Goal: Download file/media

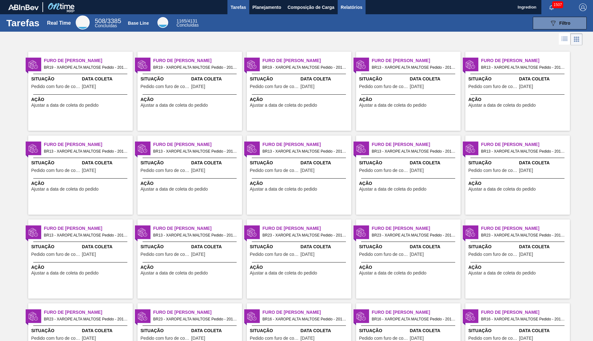
click at [351, 7] on span "Relatórios" at bounding box center [352, 7] width 22 height 8
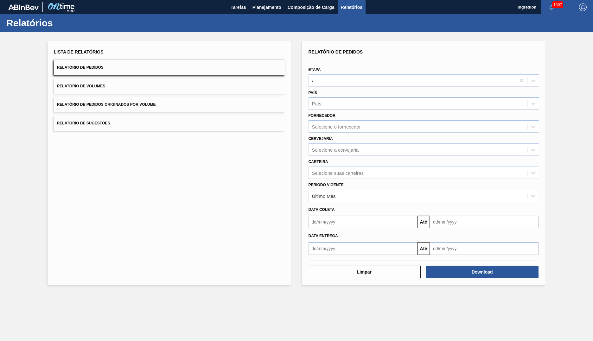
type input "Aguardando Faturamento"
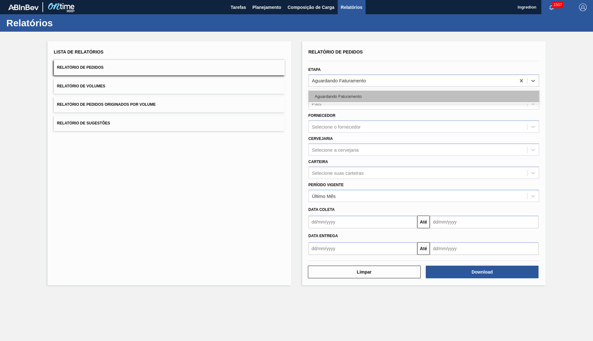
click at [424, 96] on div "Aguardando Faturamento" at bounding box center [424, 97] width 231 height 12
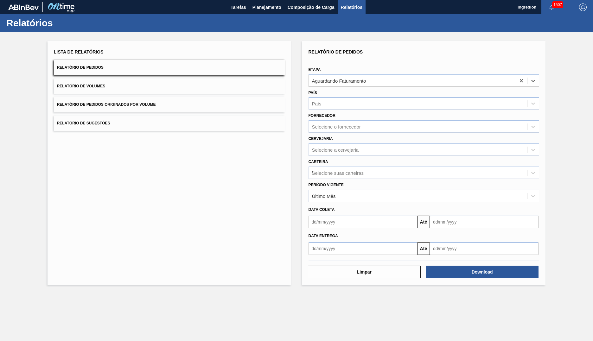
type input "Xarope"
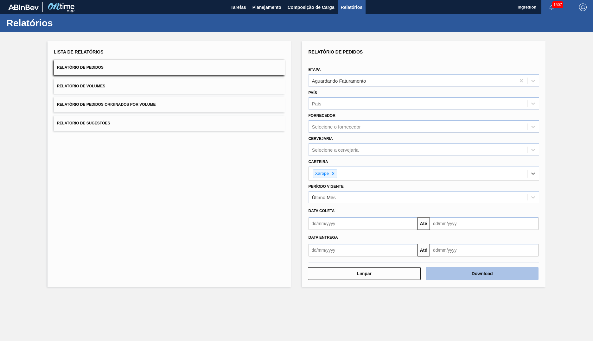
click at [482, 274] on button "Download" at bounding box center [482, 273] width 113 height 13
